Goal: Information Seeking & Learning: Learn about a topic

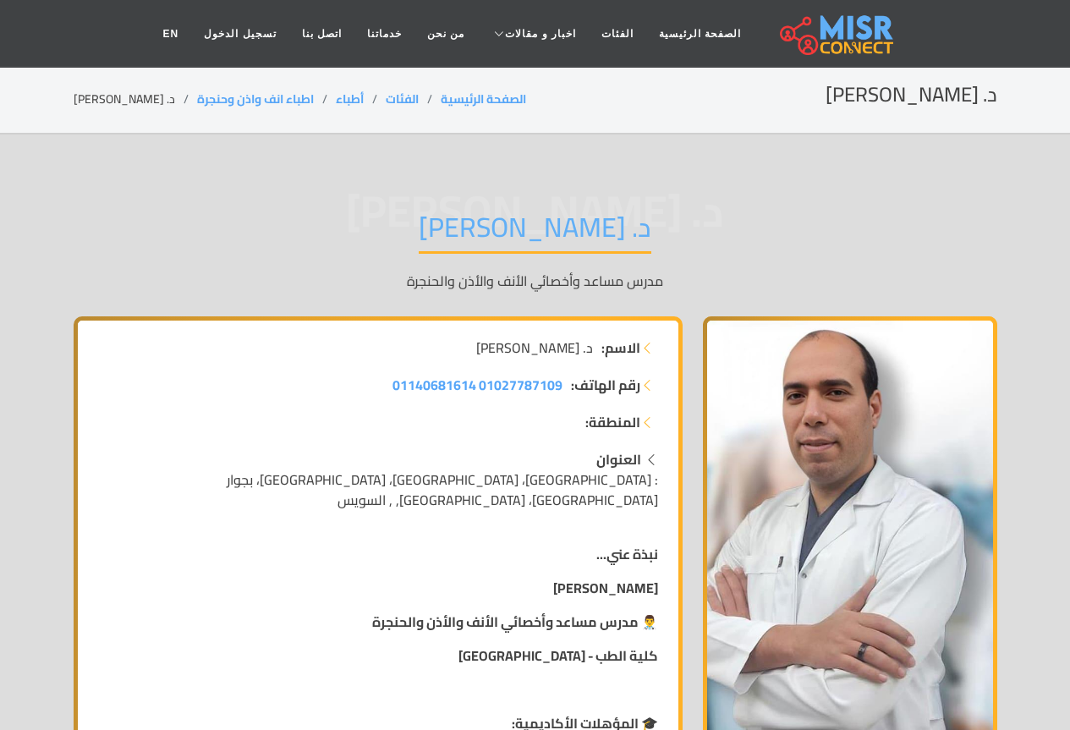
click at [549, 487] on span ": [GEOGRAPHIC_DATA]، [GEOGRAPHIC_DATA]، [GEOGRAPHIC_DATA]، بجوار [GEOGRAPHIC_DA…" at bounding box center [442, 490] width 431 height 46
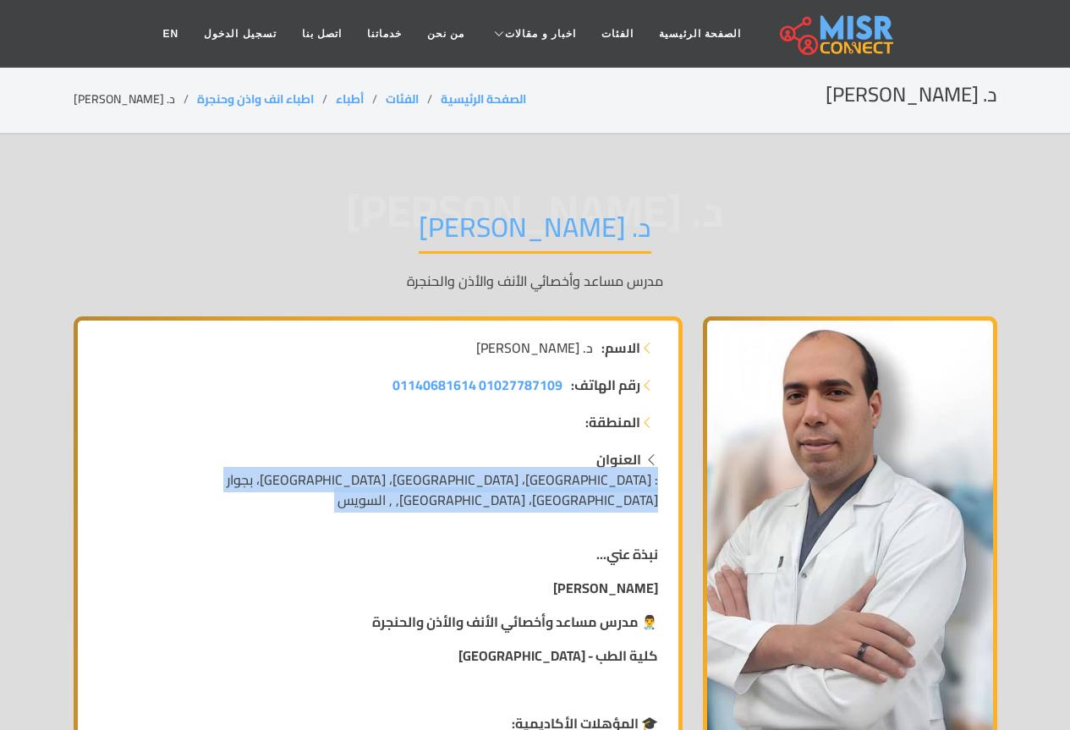
click at [549, 487] on span ": [GEOGRAPHIC_DATA]، [GEOGRAPHIC_DATA]، [GEOGRAPHIC_DATA]، بجوار [GEOGRAPHIC_DA…" at bounding box center [442, 490] width 431 height 46
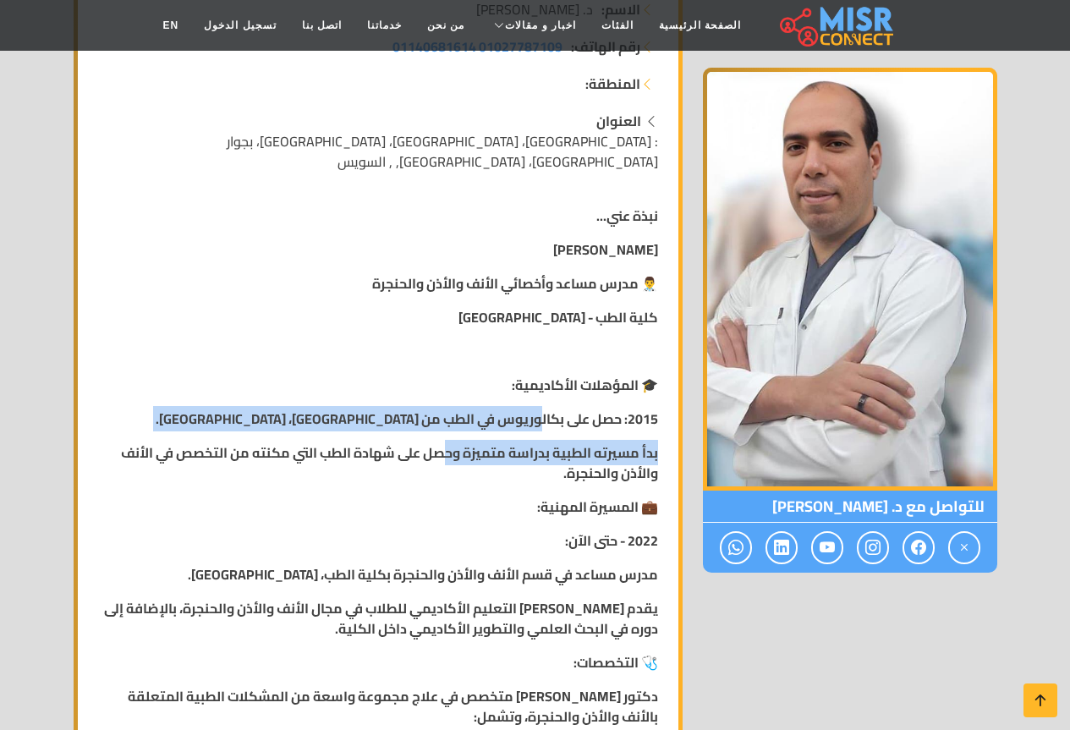
drag, startPoint x: 536, startPoint y: 398, endPoint x: 441, endPoint y: 423, distance: 98.9
click at [442, 440] on strong "بدأ مسيرته الطبية بدراسة متميزة وحصل على شهادة الطب التي مكنته من التخصص في الأ…" at bounding box center [389, 463] width 537 height 46
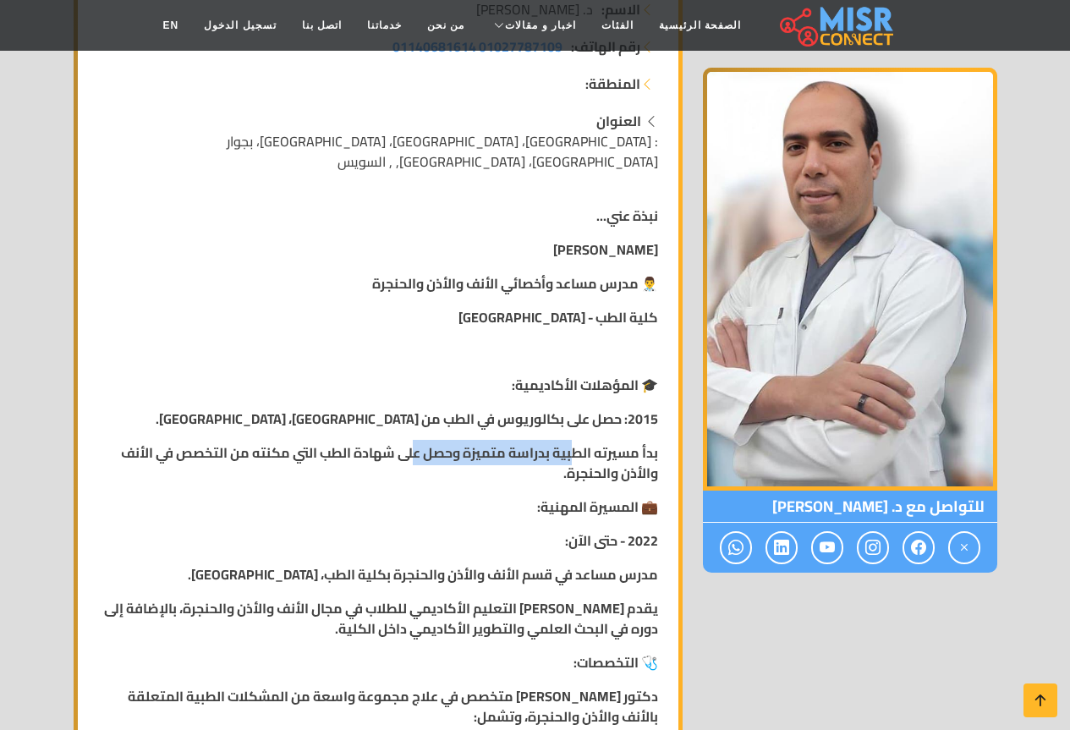
drag, startPoint x: 570, startPoint y: 440, endPoint x: 410, endPoint y: 439, distance: 159.9
click at [410, 440] on strong "بدأ مسيرته الطبية بدراسة متميزة وحصل على شهادة الطب التي مكنته من التخصص في الأ…" at bounding box center [389, 463] width 537 height 46
click at [433, 497] on p "💼 المسيرة المهنية:" at bounding box center [378, 507] width 560 height 20
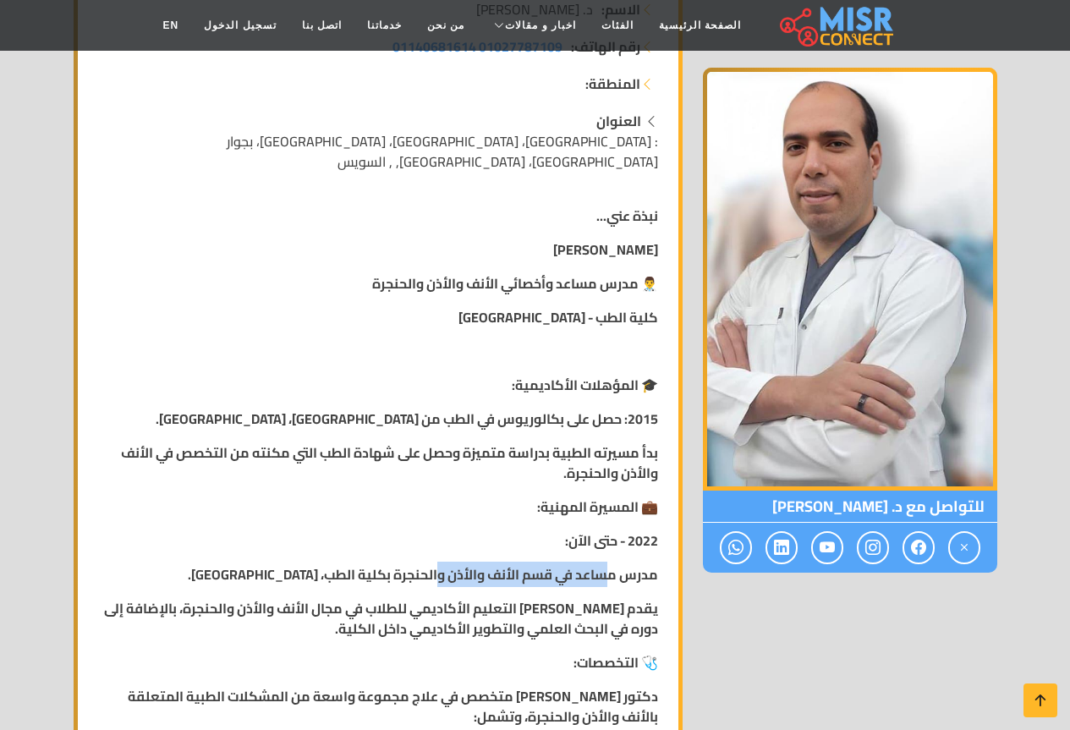
drag, startPoint x: 609, startPoint y: 550, endPoint x: 433, endPoint y: 553, distance: 176.0
click at [433, 562] on strong "مدرس مساعد في قسم الأنف والأذن والحنجرة بكلية الطب، [GEOGRAPHIC_DATA]." at bounding box center [423, 574] width 470 height 25
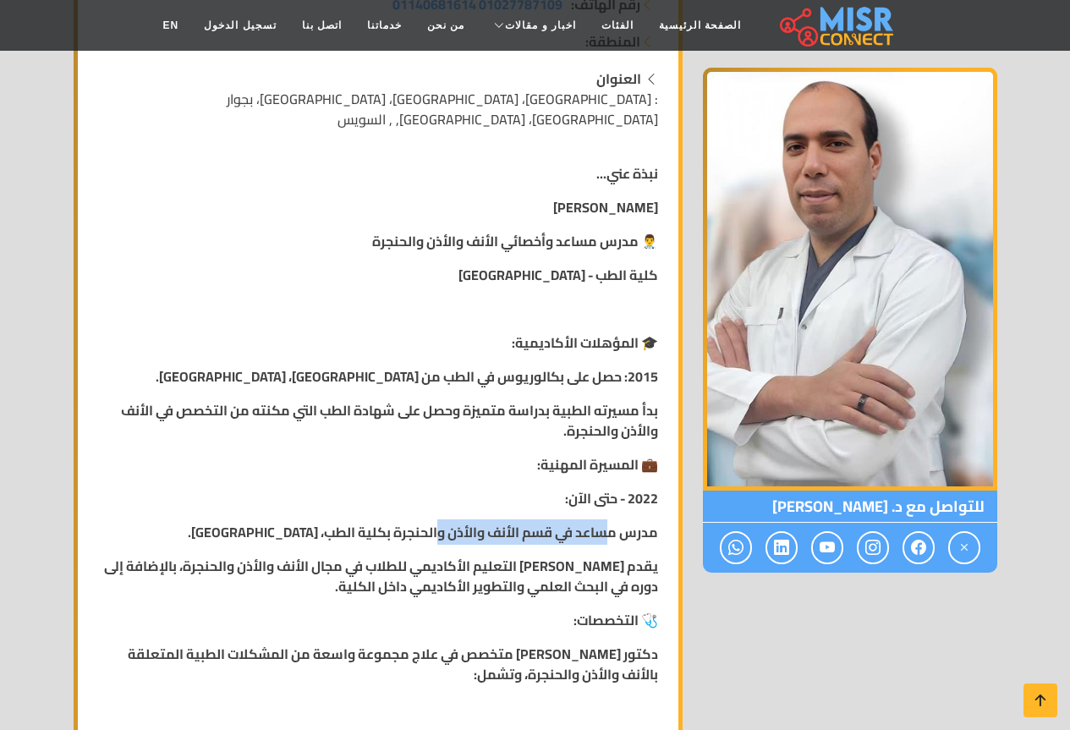
scroll to position [423, 0]
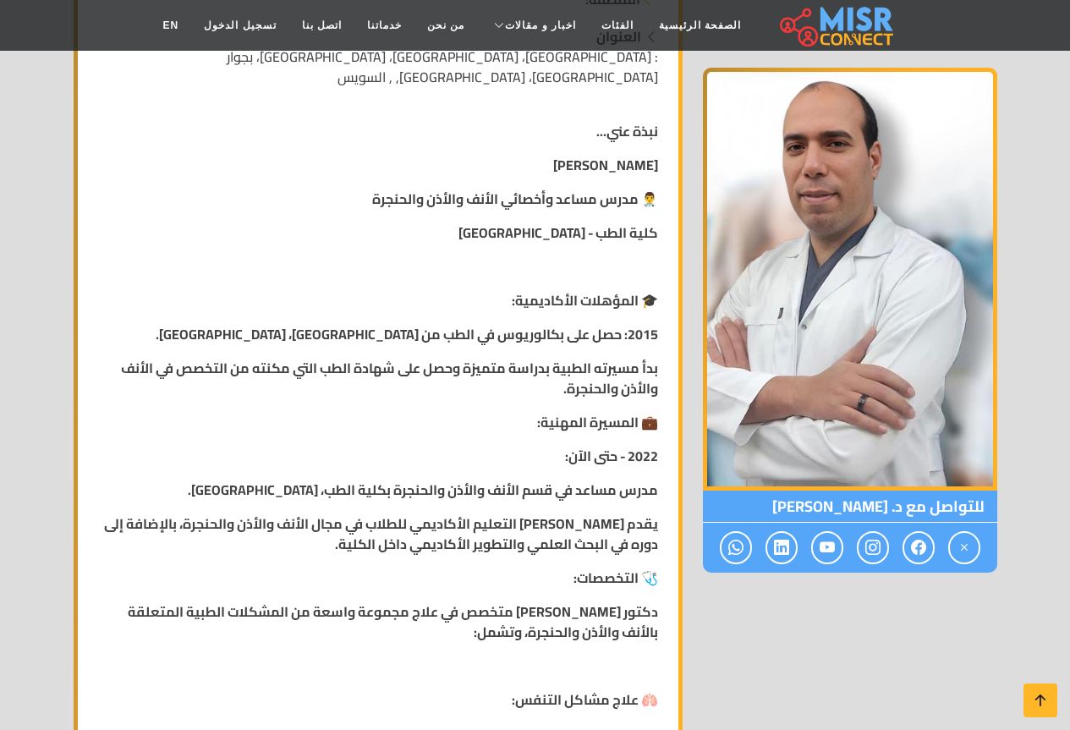
click at [452, 513] on strong "يقدم [PERSON_NAME] التعليم الأكاديمي للطلاب في مجال الأنف والأذن والحنجرة، بالإ…" at bounding box center [381, 534] width 554 height 46
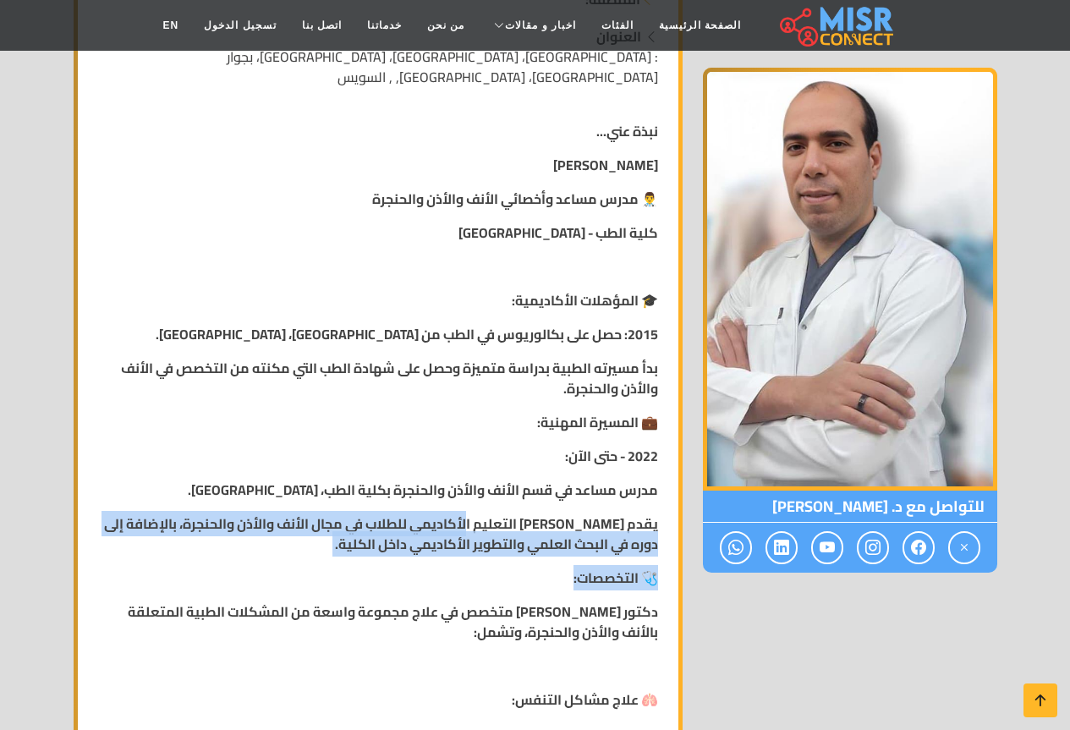
drag, startPoint x: 476, startPoint y: 503, endPoint x: 398, endPoint y: 562, distance: 97.3
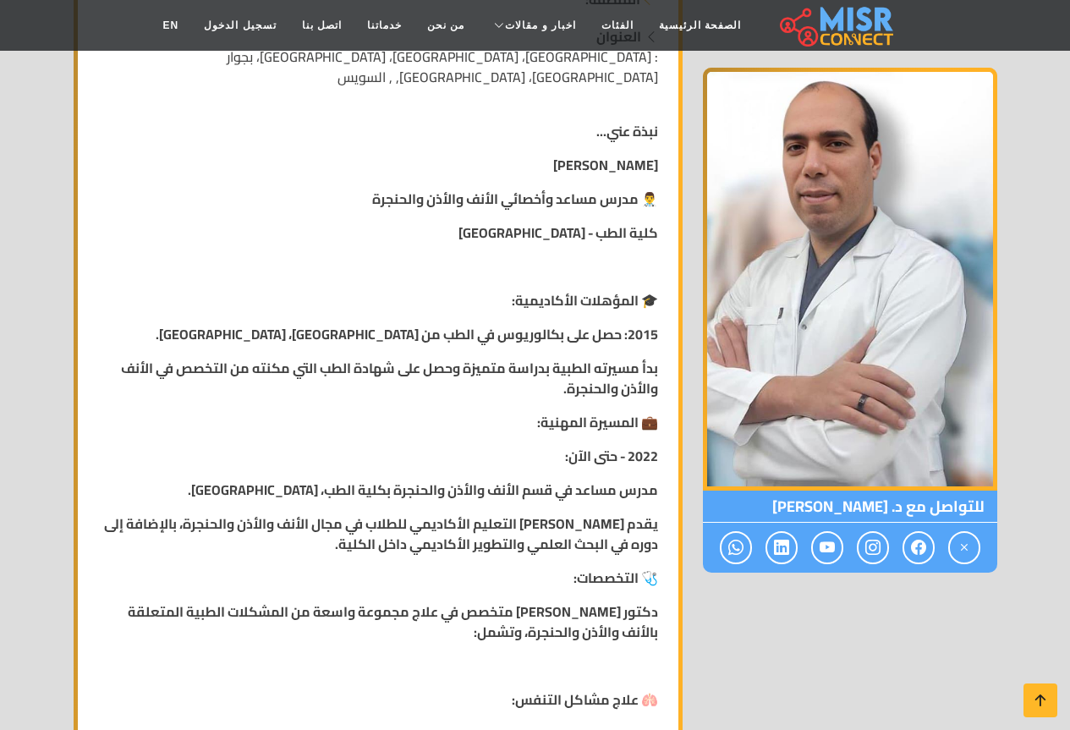
click at [419, 599] on strong "دكتور [PERSON_NAME] متخصص في علاج مجموعة واسعة من المشكلات الطبية المتعلقة بالأ…" at bounding box center [393, 622] width 530 height 46
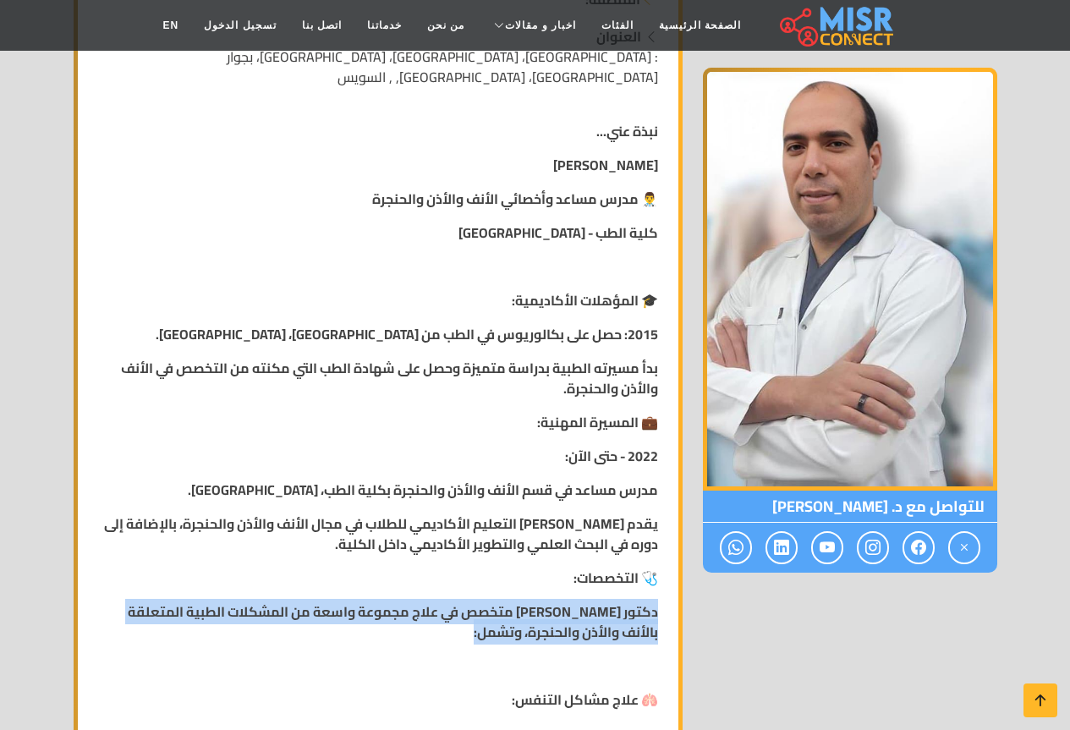
click at [419, 599] on strong "دكتور [PERSON_NAME] متخصص في علاج مجموعة واسعة من المشكلات الطبية المتعلقة بالأ…" at bounding box center [393, 622] width 530 height 46
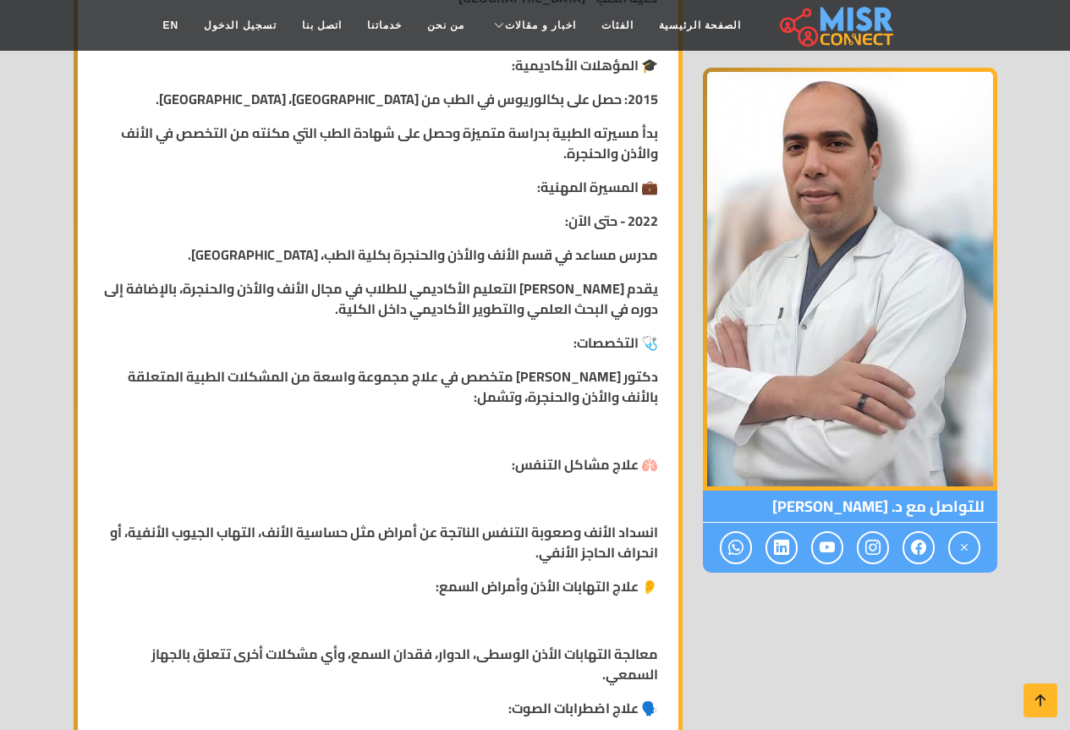
scroll to position [677, 0]
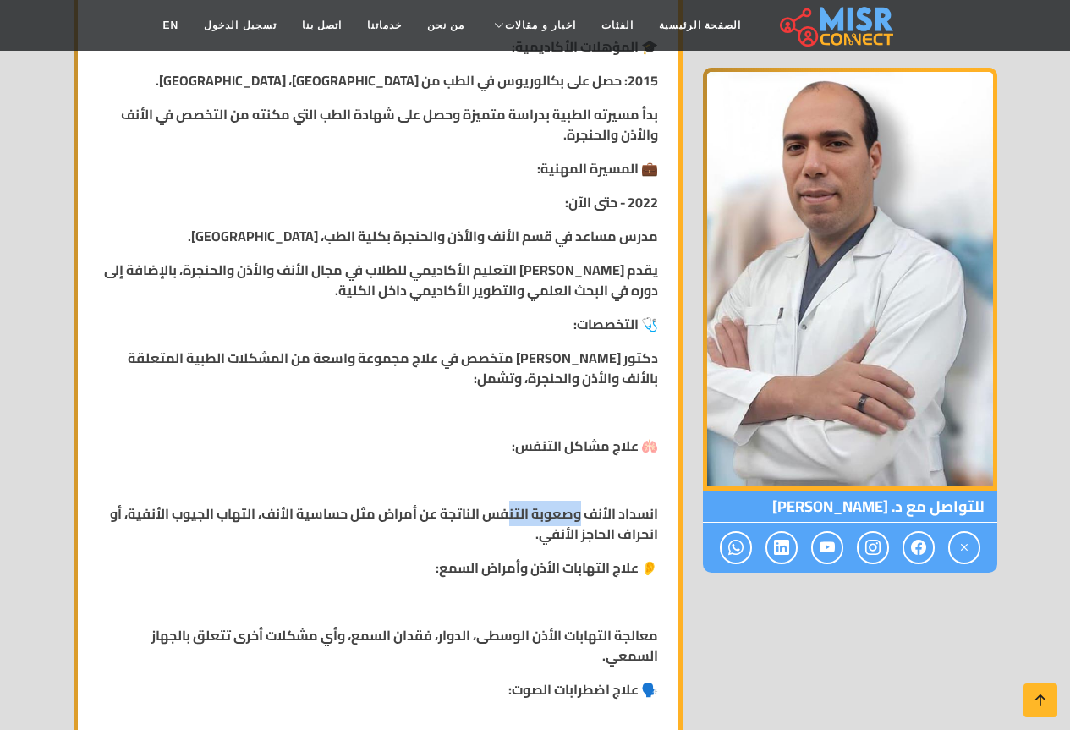
drag, startPoint x: 578, startPoint y: 504, endPoint x: 504, endPoint y: 499, distance: 73.8
click at [504, 501] on strong "انسداد الأنف وصعوبة التنفس الناتجة عن أمراض مثل حساسية الأنف، التهاب الجيوب الأ…" at bounding box center [384, 524] width 548 height 46
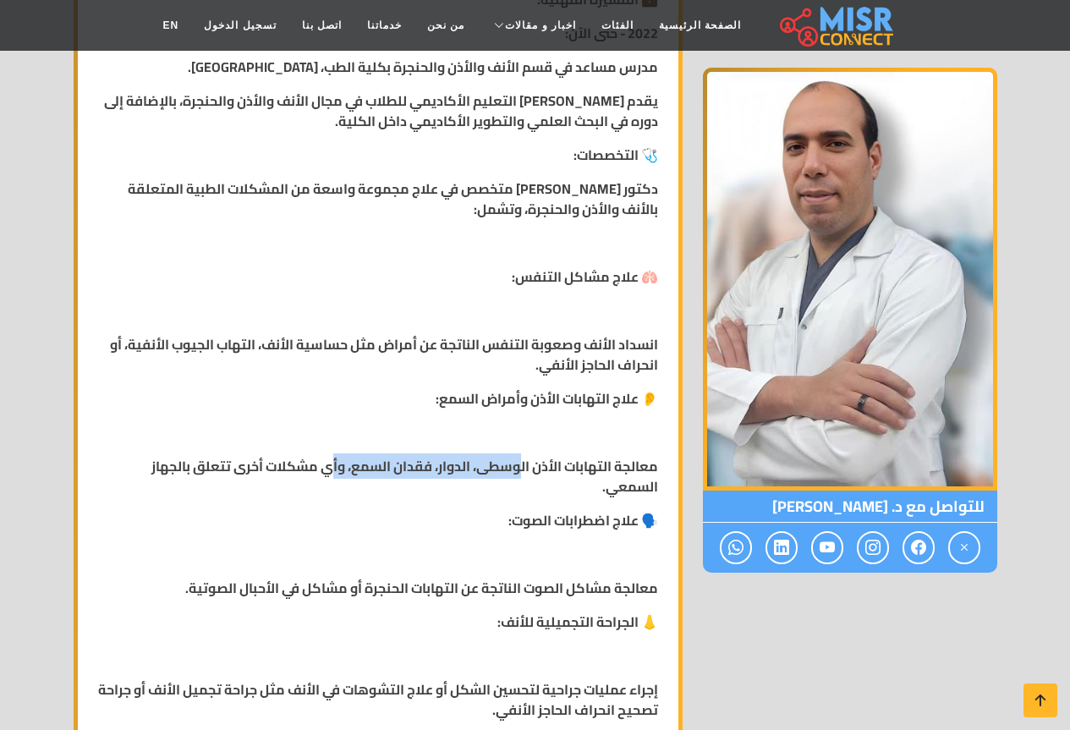
drag, startPoint x: 519, startPoint y: 447, endPoint x: 330, endPoint y: 447, distance: 189.5
click at [330, 453] on strong "معالجة التهابات الأذن الوسطى، الدوار، فقدان السمع، وأي مشكلات أخرى تتعلق بالجها…" at bounding box center [404, 476] width 507 height 46
click at [418, 544] on p at bounding box center [378, 554] width 560 height 20
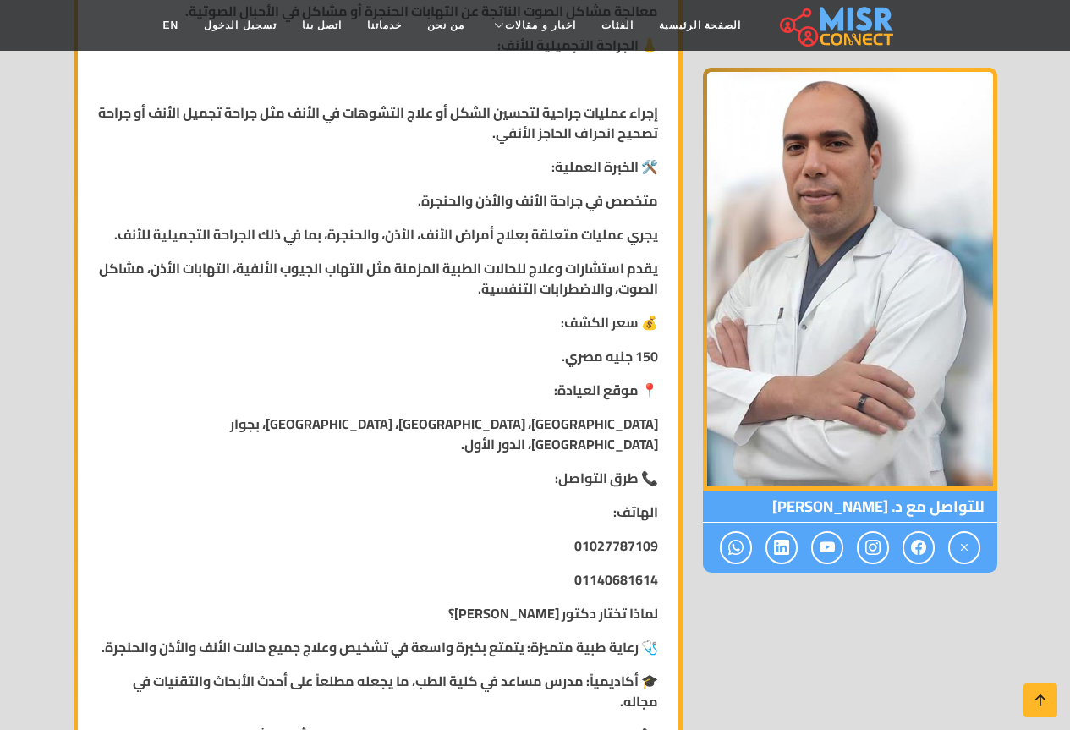
scroll to position [1438, 0]
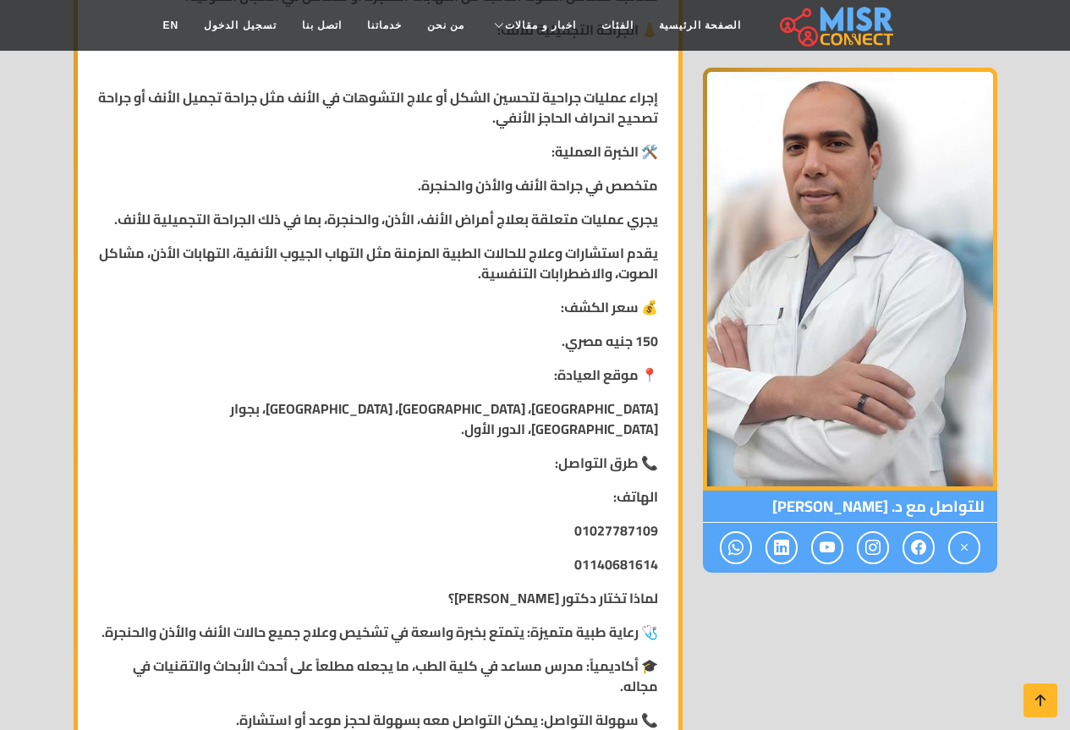
click at [612, 396] on strong "[GEOGRAPHIC_DATA]، [GEOGRAPHIC_DATA]، [GEOGRAPHIC_DATA]، بجوار [GEOGRAPHIC_DATA…" at bounding box center [444, 419] width 428 height 46
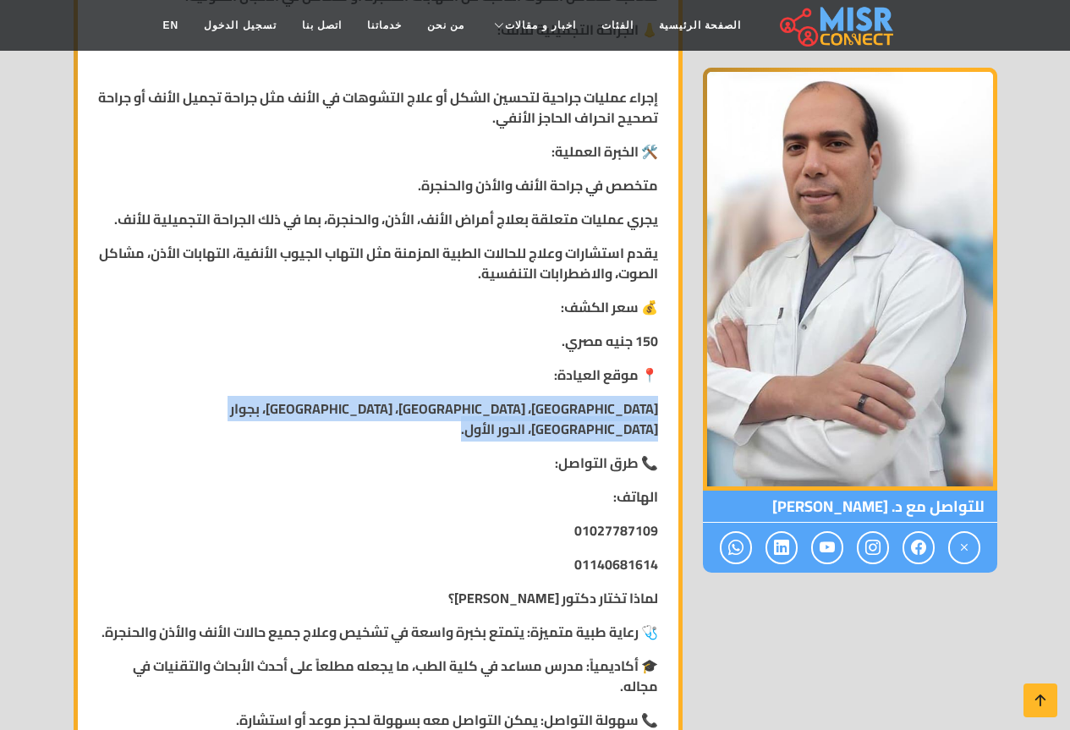
click at [612, 396] on strong "[GEOGRAPHIC_DATA]، [GEOGRAPHIC_DATA]، [GEOGRAPHIC_DATA]، بجوار [GEOGRAPHIC_DATA…" at bounding box center [444, 419] width 428 height 46
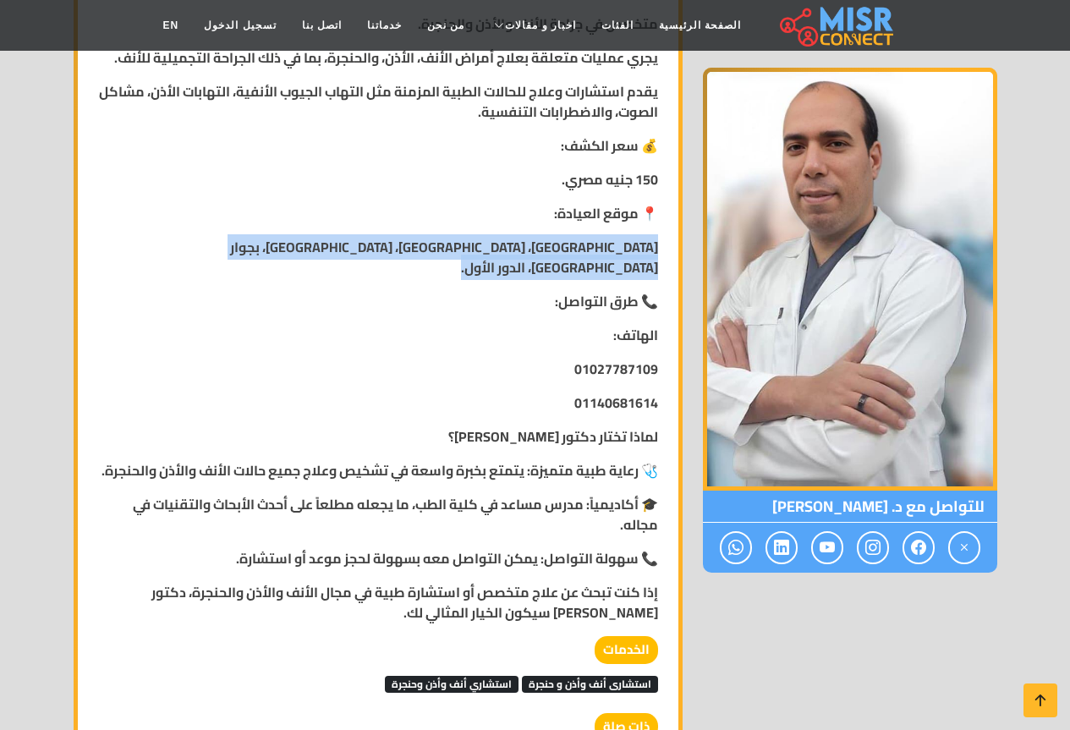
scroll to position [1607, 0]
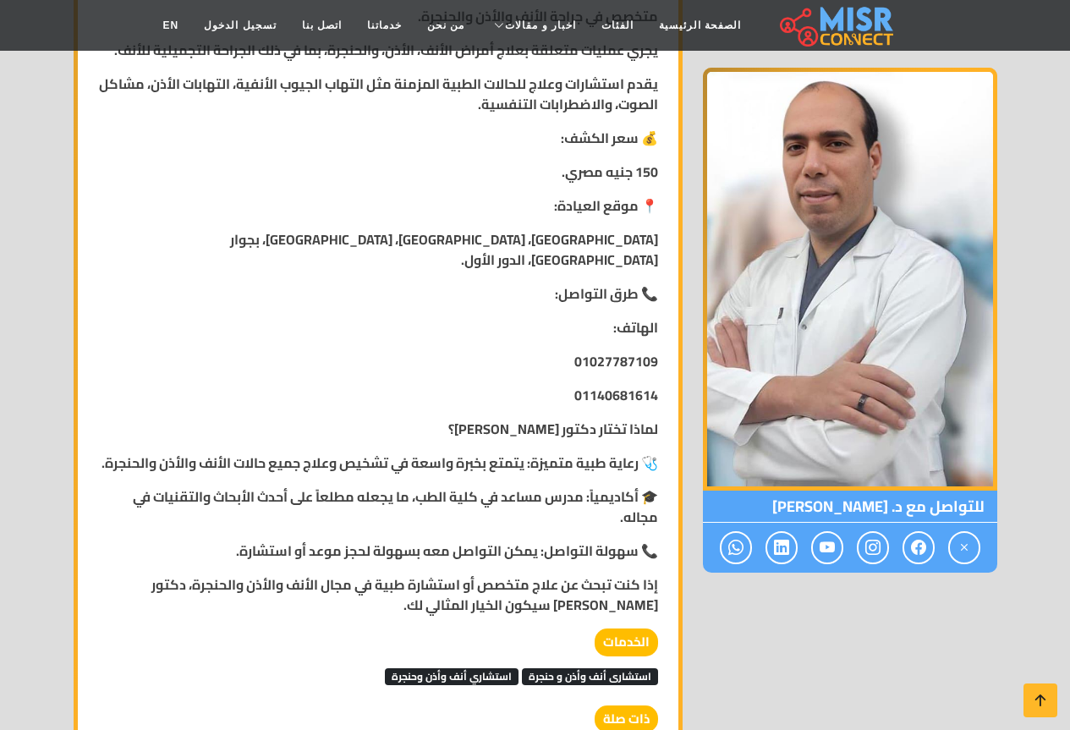
click at [481, 577] on strong "إذا كنت تبحث عن علاج متخصص أو استشارة طبية في مجال الأنف والأذن والحنجرة، دكتور…" at bounding box center [404, 595] width 507 height 46
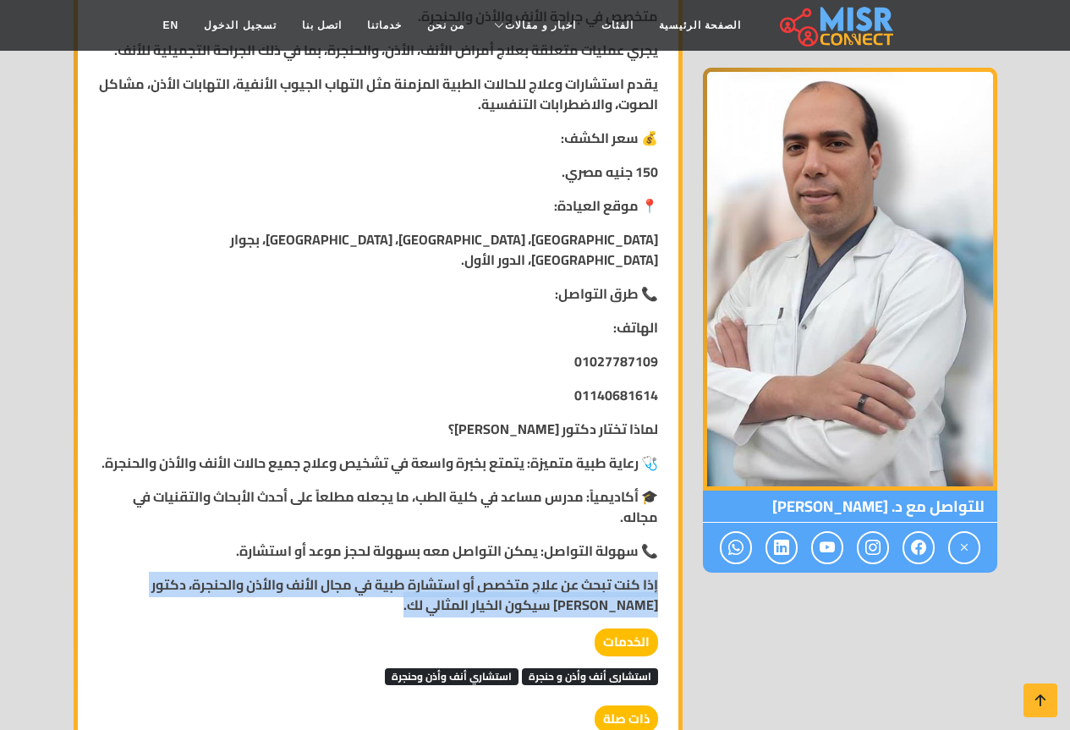
click at [481, 577] on strong "إذا كنت تبحث عن علاج متخصص أو استشارة طبية في مجال الأنف والأذن والحنجرة، دكتور…" at bounding box center [404, 595] width 507 height 46
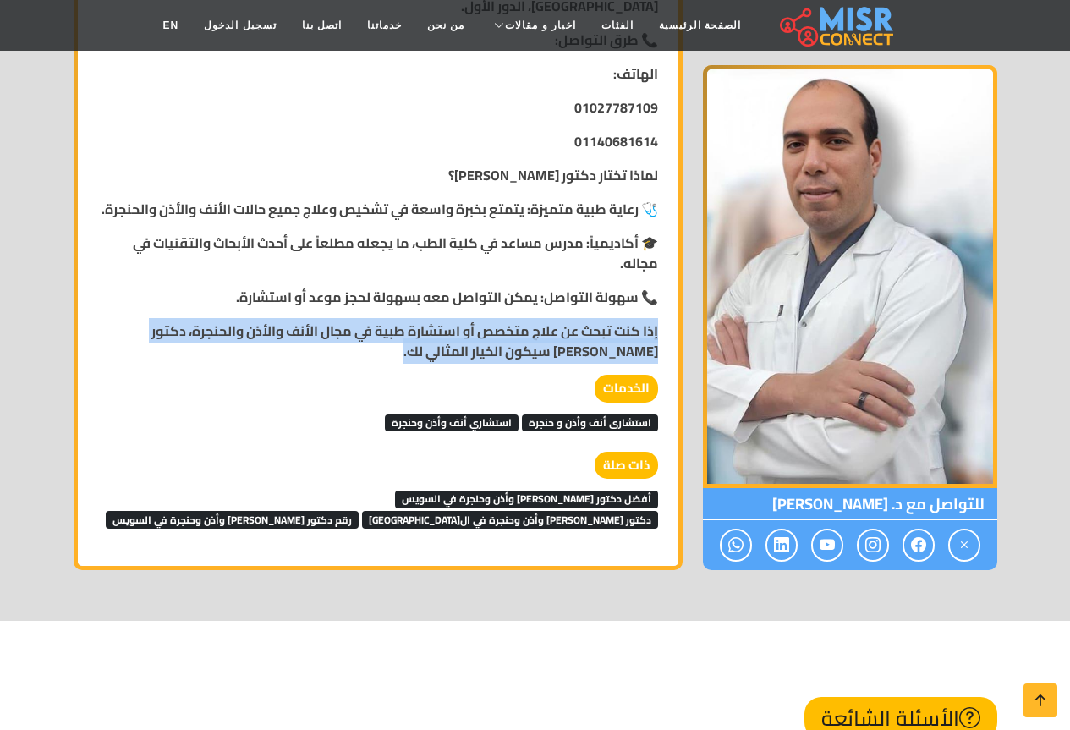
scroll to position [1523, 0]
